Goal: Complete application form

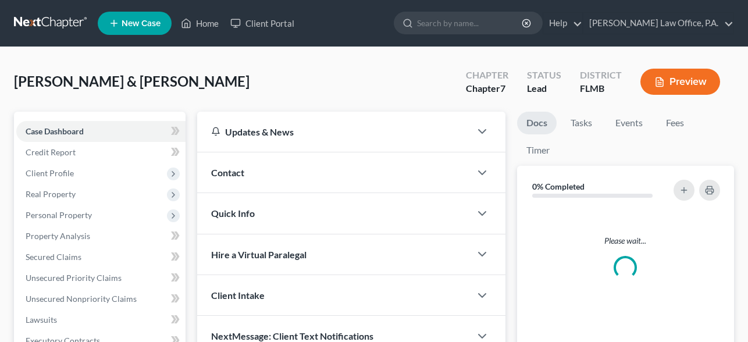
scroll to position [59, 0]
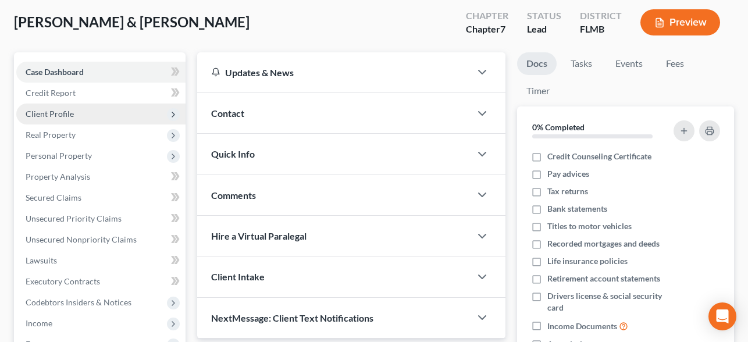
click at [59, 116] on span "Client Profile" at bounding box center [50, 114] width 48 height 10
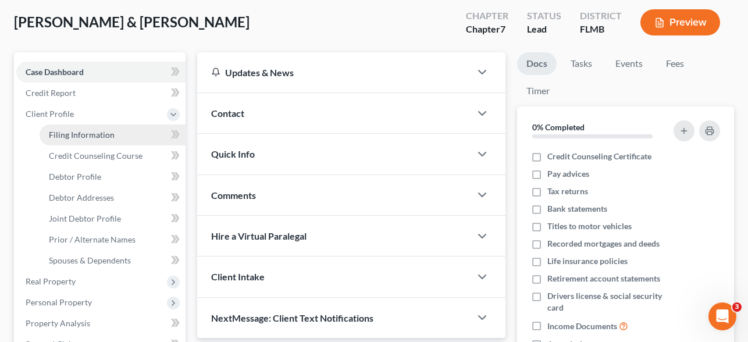
scroll to position [0, 0]
click at [69, 131] on span "Filing Information" at bounding box center [82, 135] width 66 height 10
select select "1"
select select "0"
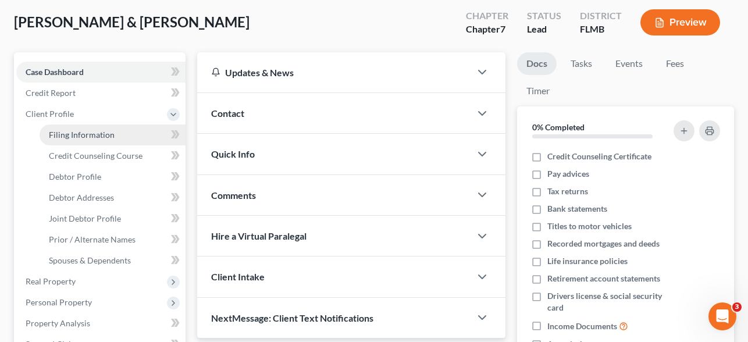
select select "15"
select select "0"
select select "9"
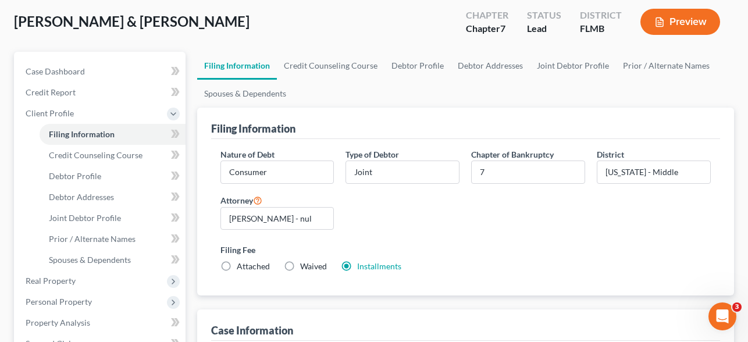
scroll to position [13, 0]
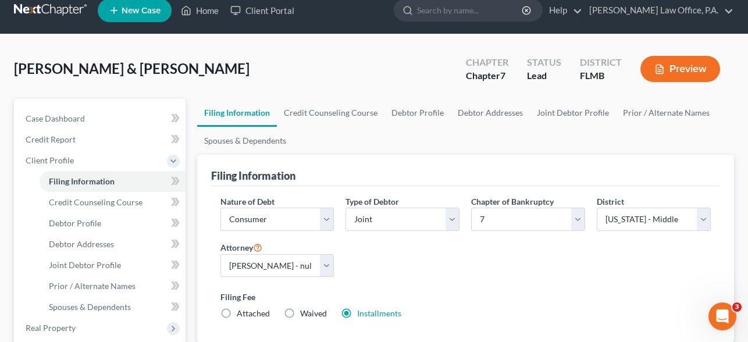
click at [688, 72] on button "Preview" at bounding box center [680, 69] width 80 height 26
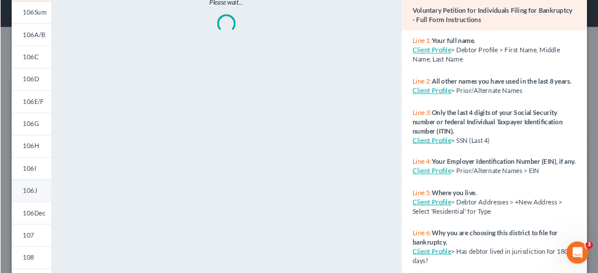
scroll to position [182, 0]
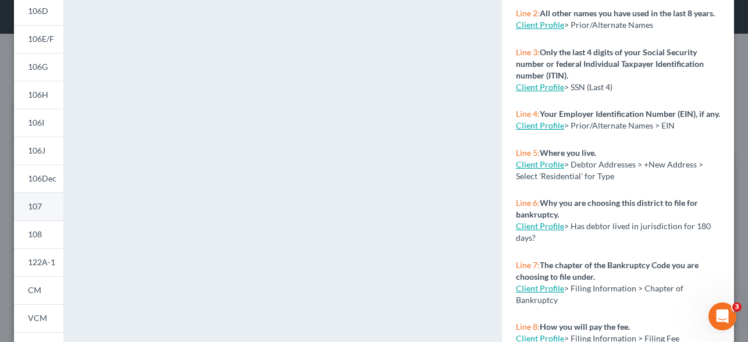
click at [40, 207] on span "107" at bounding box center [35, 206] width 14 height 10
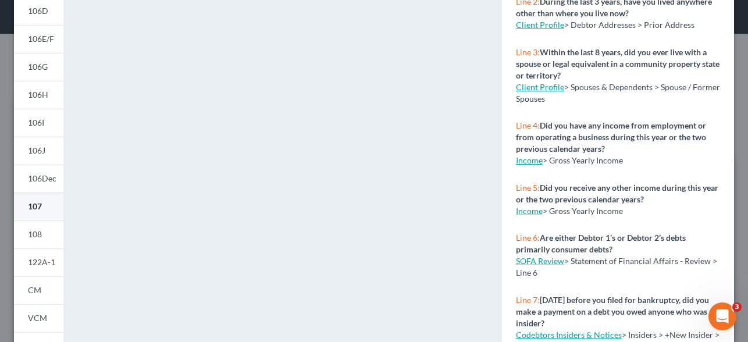
click at [40, 207] on span "107" at bounding box center [35, 206] width 14 height 10
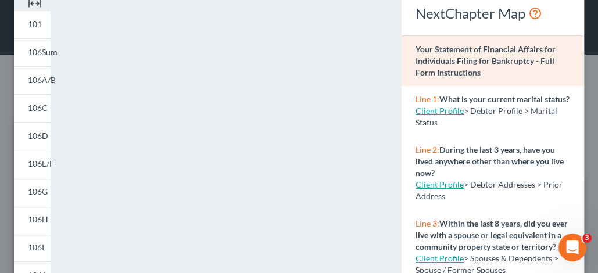
scroll to position [0, 0]
